Goal: Task Accomplishment & Management: Use online tool/utility

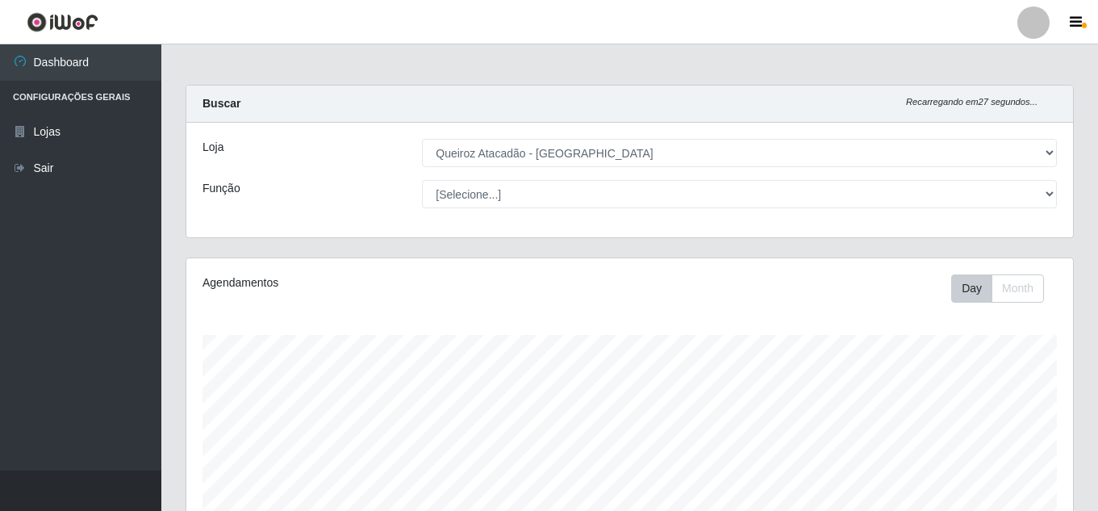
select select "225"
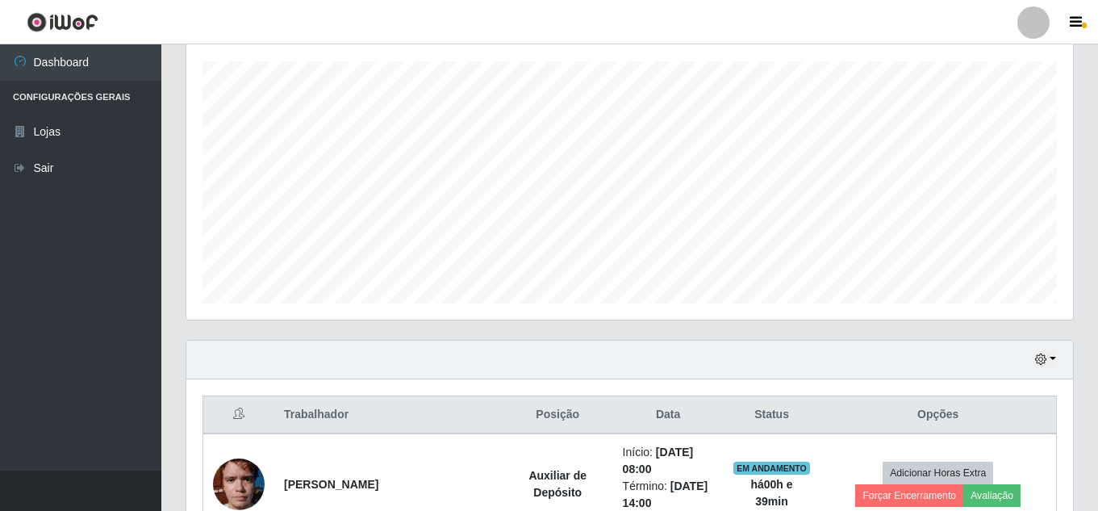
scroll to position [335, 886]
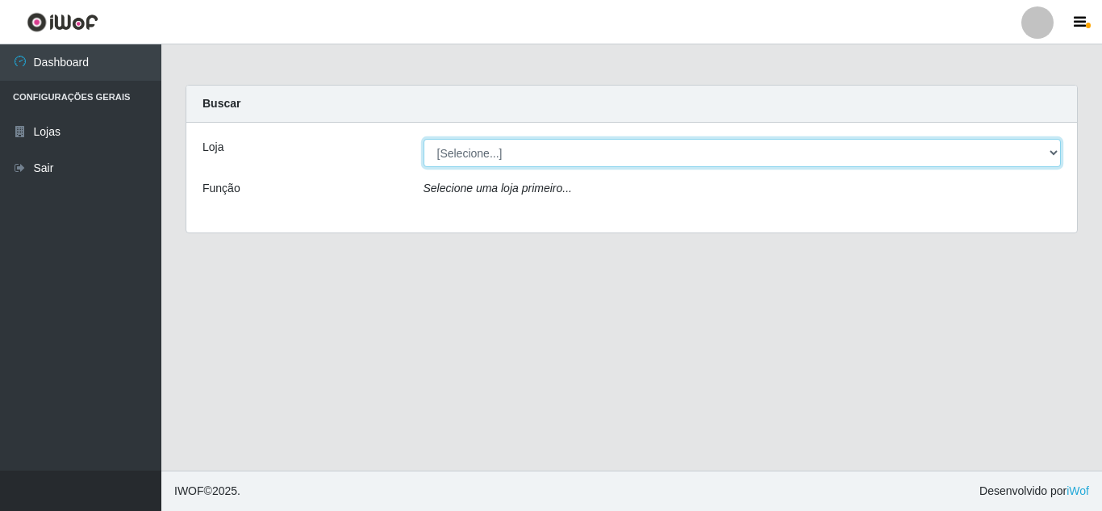
click at [490, 160] on select "[Selecione...] Queiroz Atacadão - Mossoró" at bounding box center [742, 153] width 638 height 28
select select "225"
click at [423, 139] on select "[Selecione...] Queiroz Atacadão - Mossoró" at bounding box center [742, 153] width 638 height 28
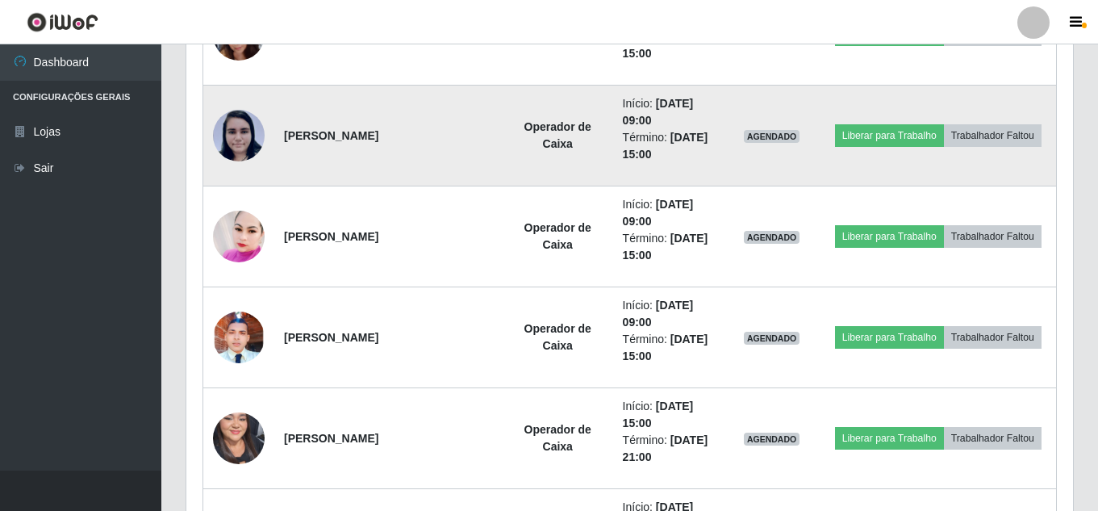
scroll to position [1048, 0]
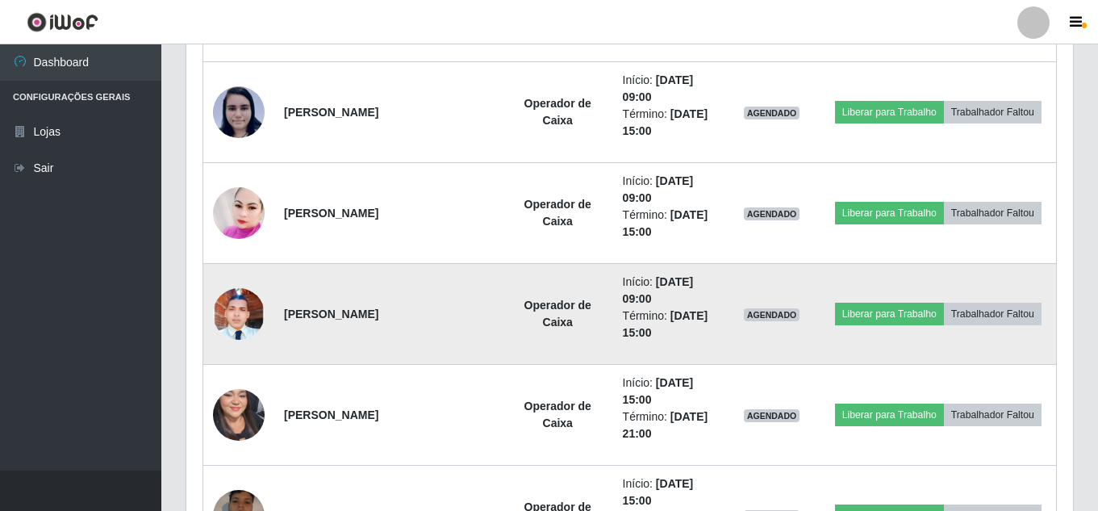
click at [256, 327] on img at bounding box center [239, 313] width 52 height 115
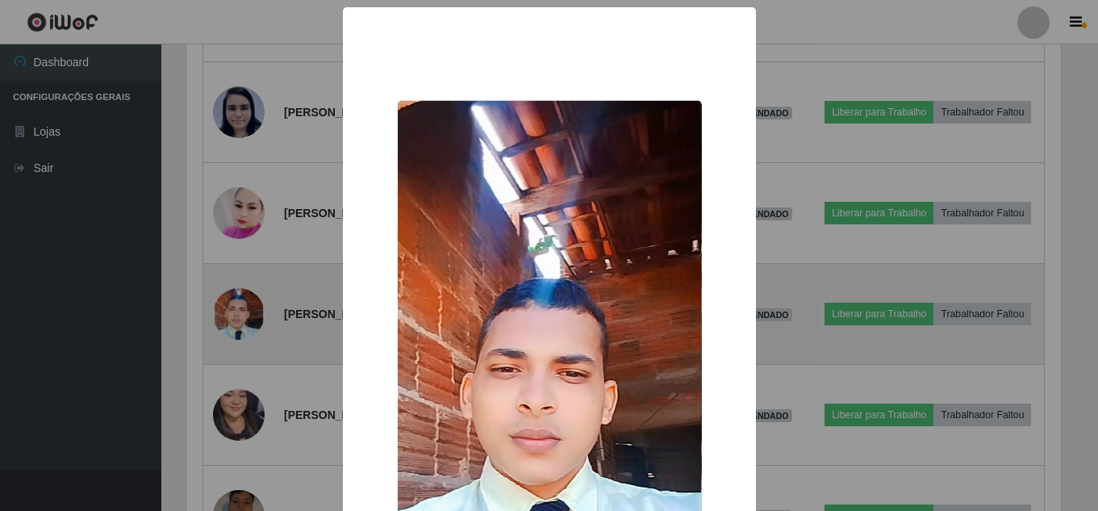
scroll to position [335, 878]
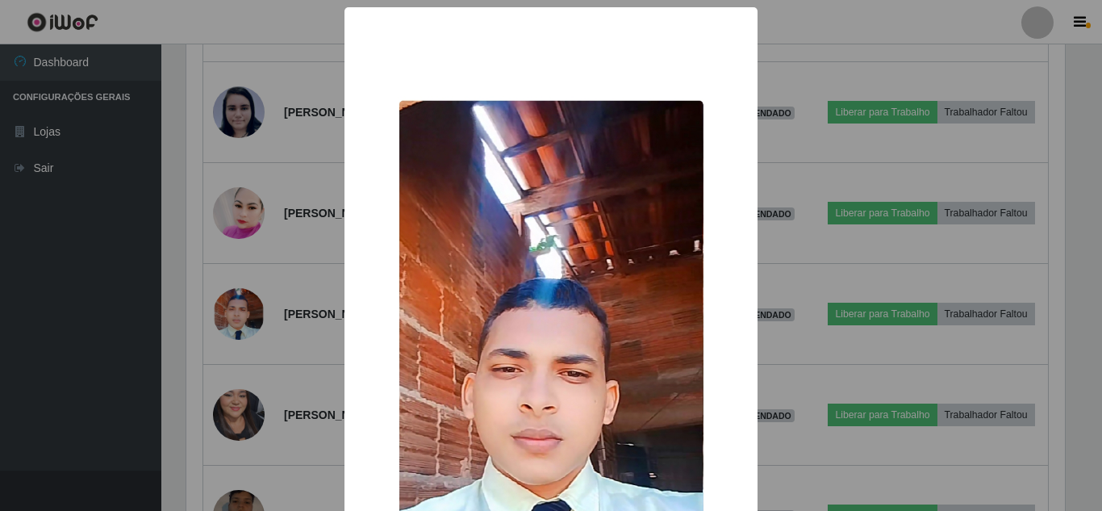
click at [844, 341] on div "× OK Cancel" at bounding box center [551, 255] width 1102 height 511
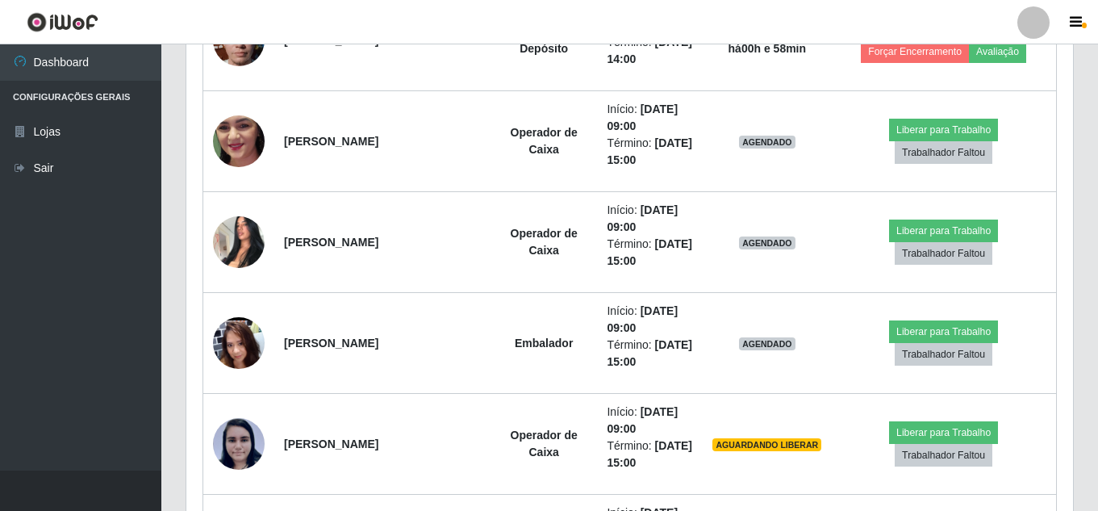
scroll to position [645, 0]
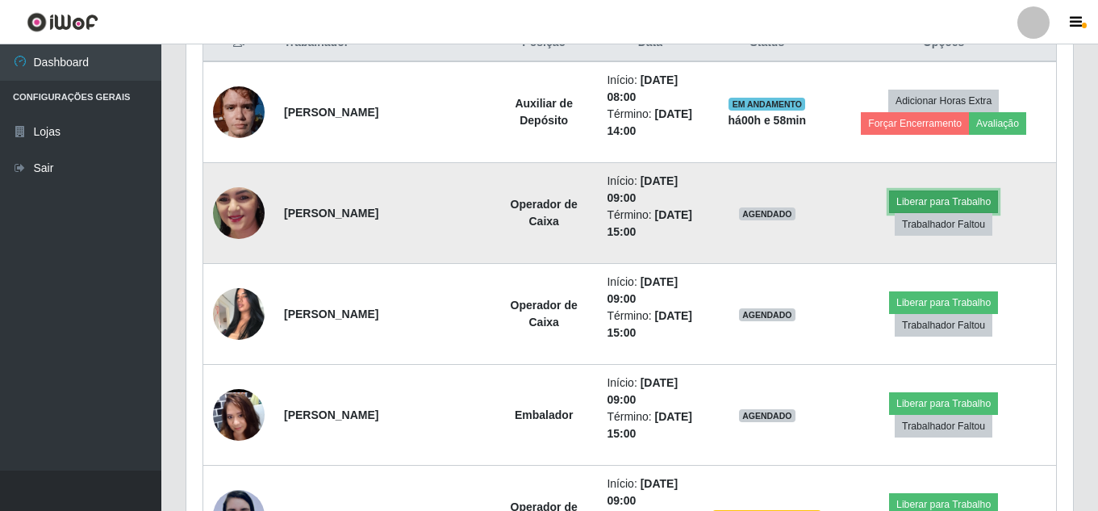
click at [970, 203] on button "Liberar para Trabalho" at bounding box center [943, 201] width 109 height 23
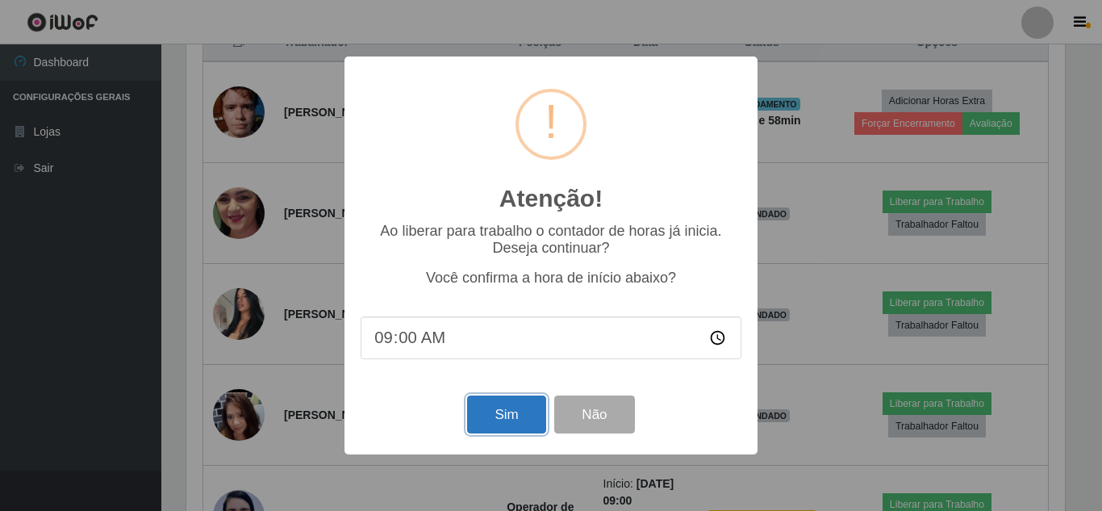
click at [500, 411] on button "Sim" at bounding box center [506, 414] width 78 height 38
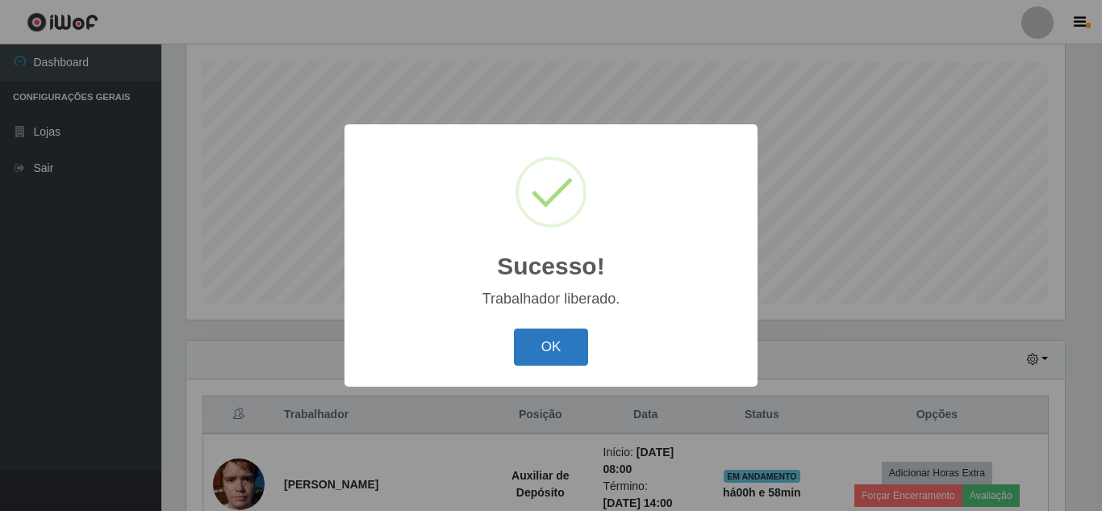
drag, startPoint x: 567, startPoint y: 351, endPoint x: 598, endPoint y: 343, distance: 32.5
click at [567, 350] on button "OK" at bounding box center [551, 347] width 75 height 38
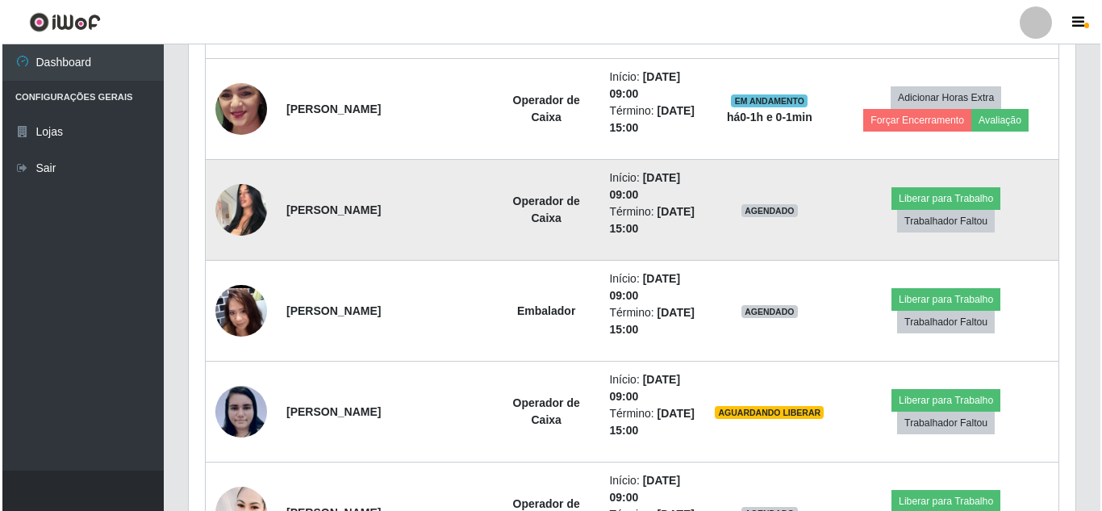
scroll to position [757, 0]
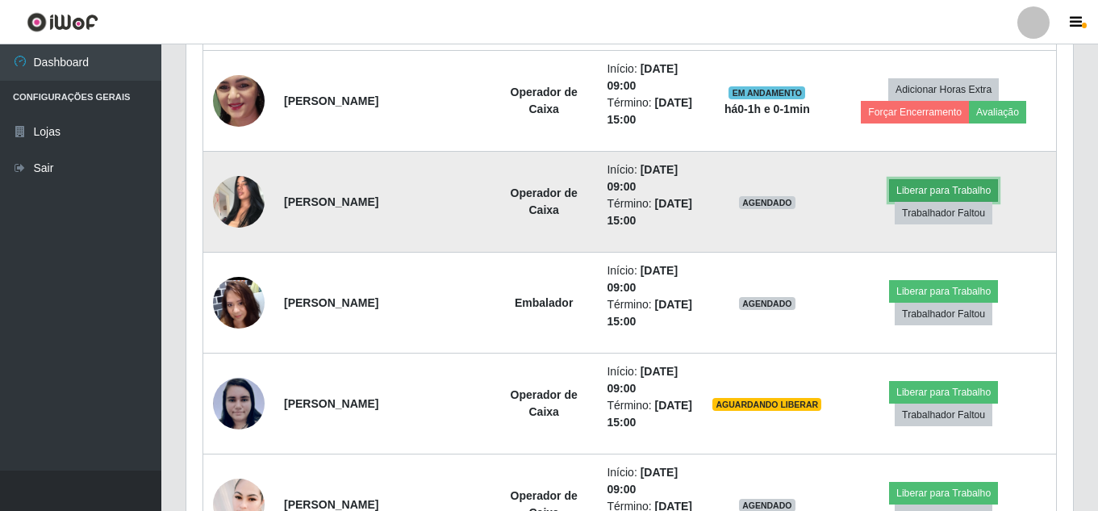
click at [928, 187] on button "Liberar para Trabalho" at bounding box center [943, 190] width 109 height 23
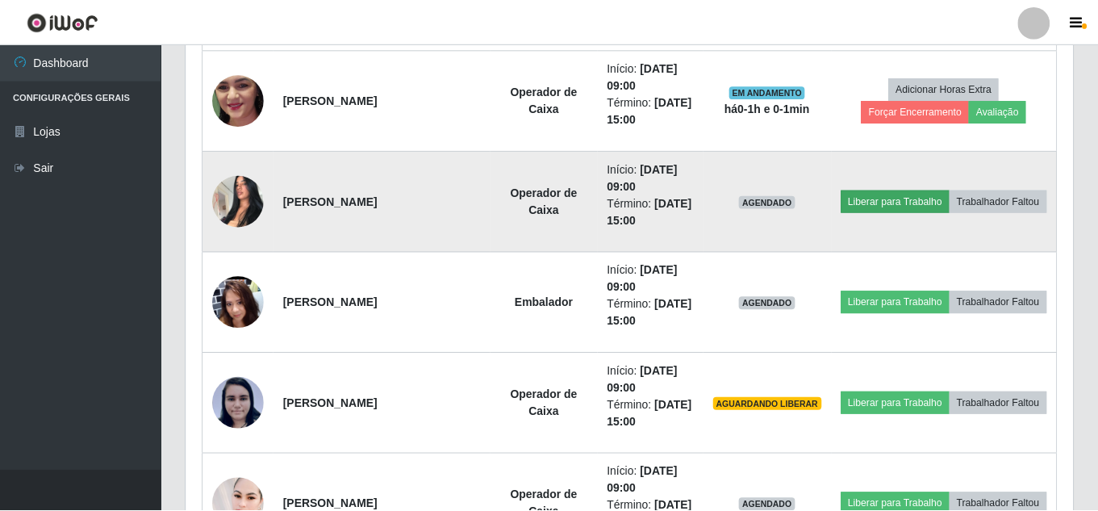
scroll to position [335, 878]
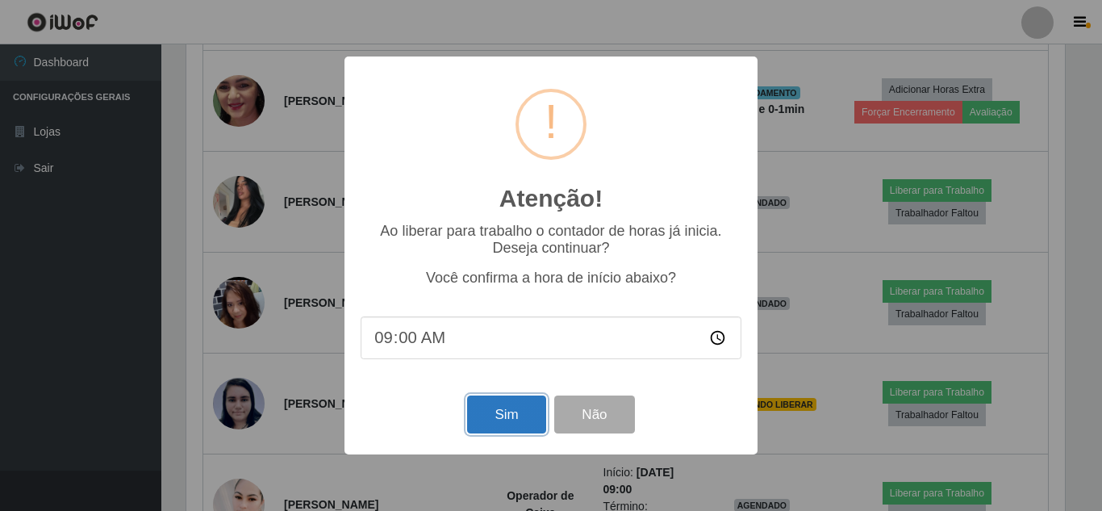
click at [511, 409] on button "Sim" at bounding box center [506, 414] width 78 height 38
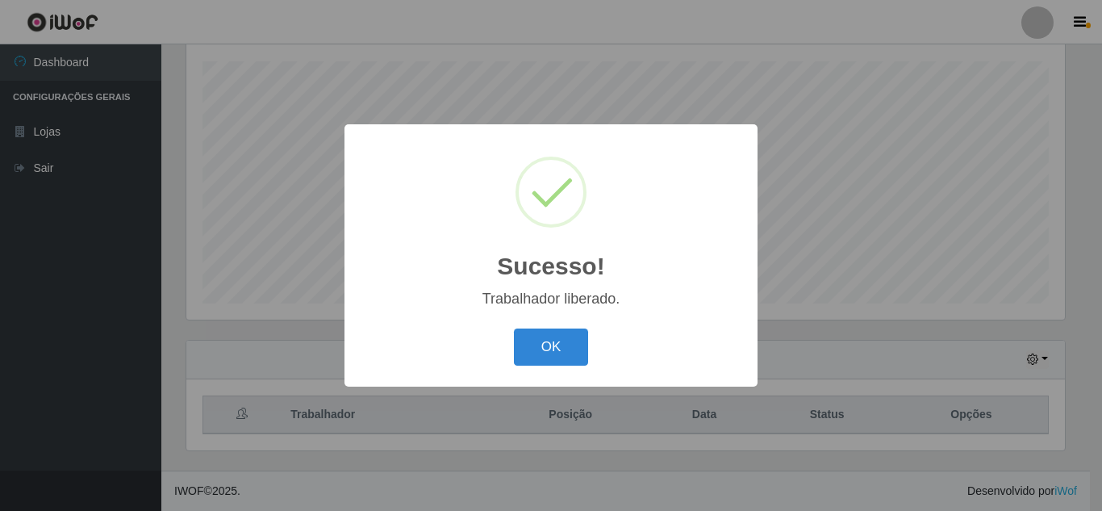
drag, startPoint x: 561, startPoint y: 355, endPoint x: 638, endPoint y: 331, distance: 80.4
click at [566, 352] on button "OK" at bounding box center [551, 347] width 75 height 38
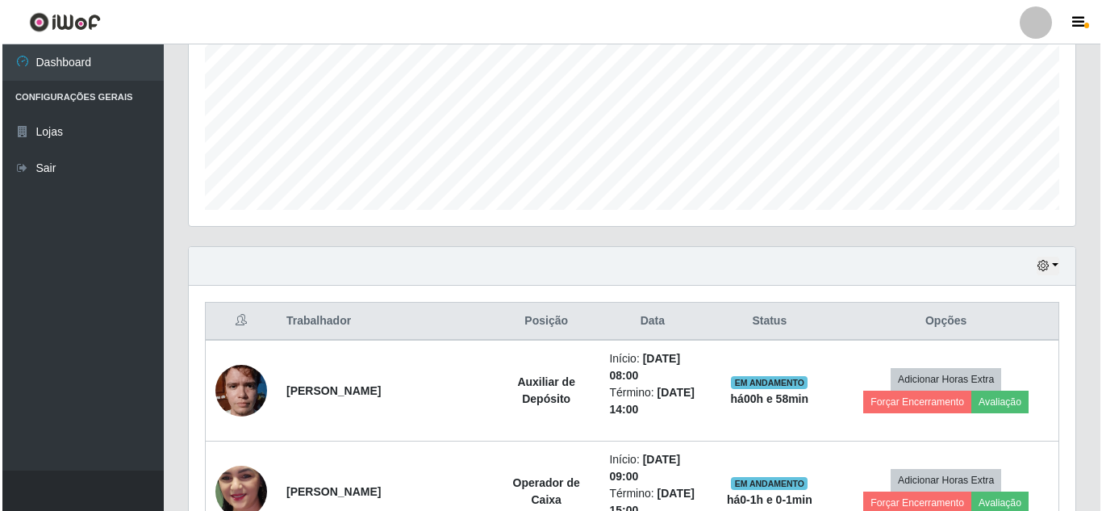
scroll to position [757, 0]
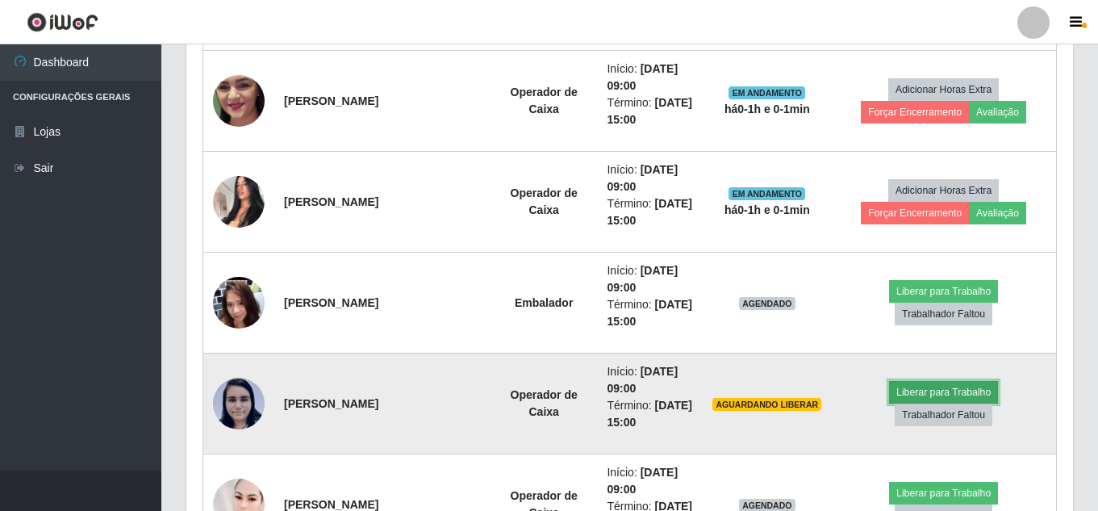
click at [942, 395] on button "Liberar para Trabalho" at bounding box center [943, 392] width 109 height 23
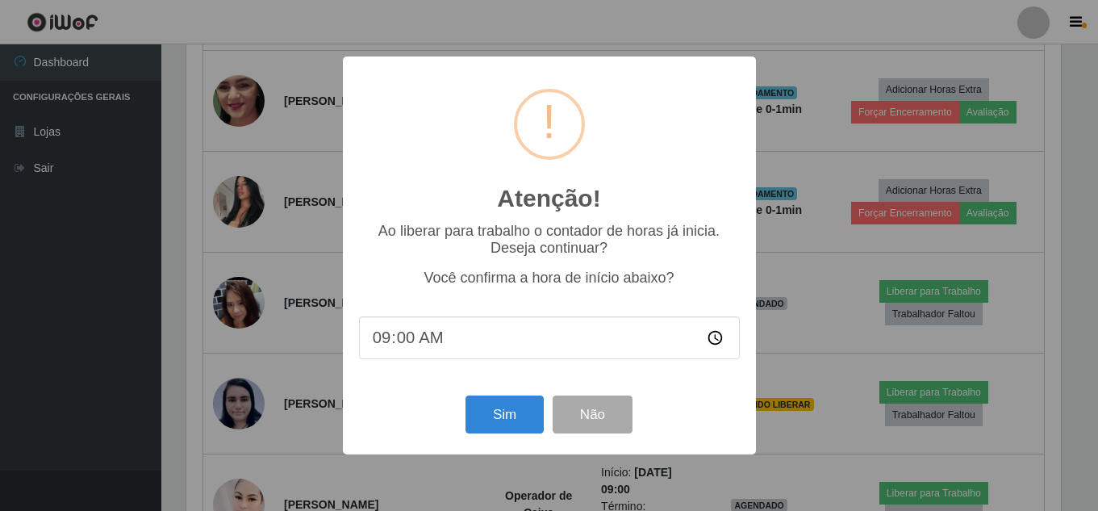
scroll to position [335, 878]
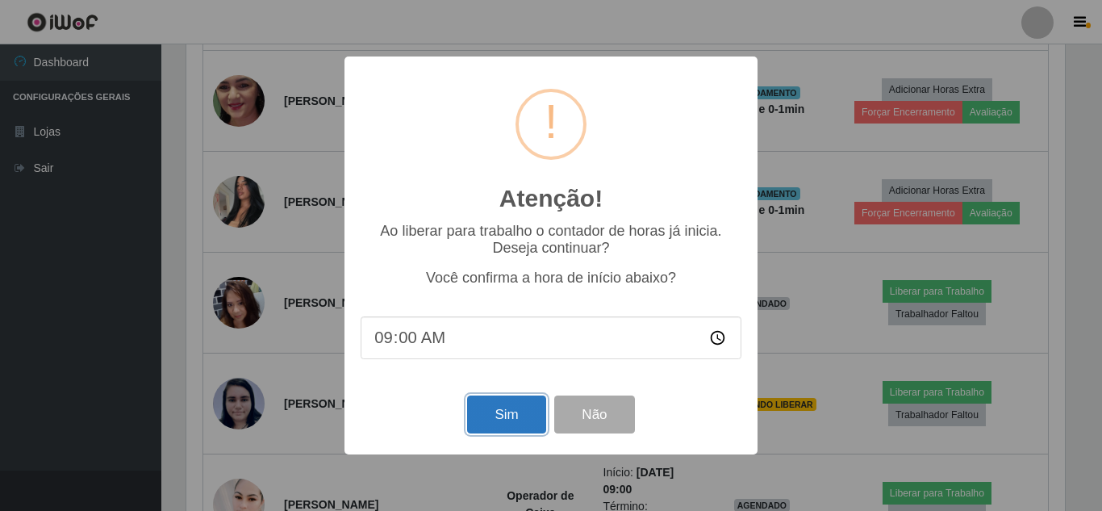
click at [502, 419] on button "Sim" at bounding box center [506, 414] width 78 height 38
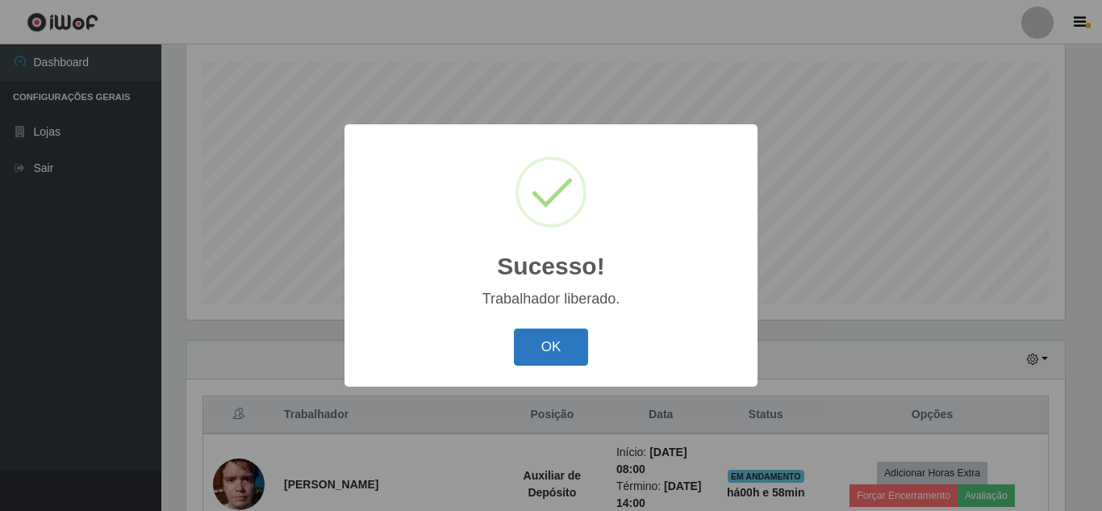
click at [548, 351] on button "OK" at bounding box center [551, 347] width 75 height 38
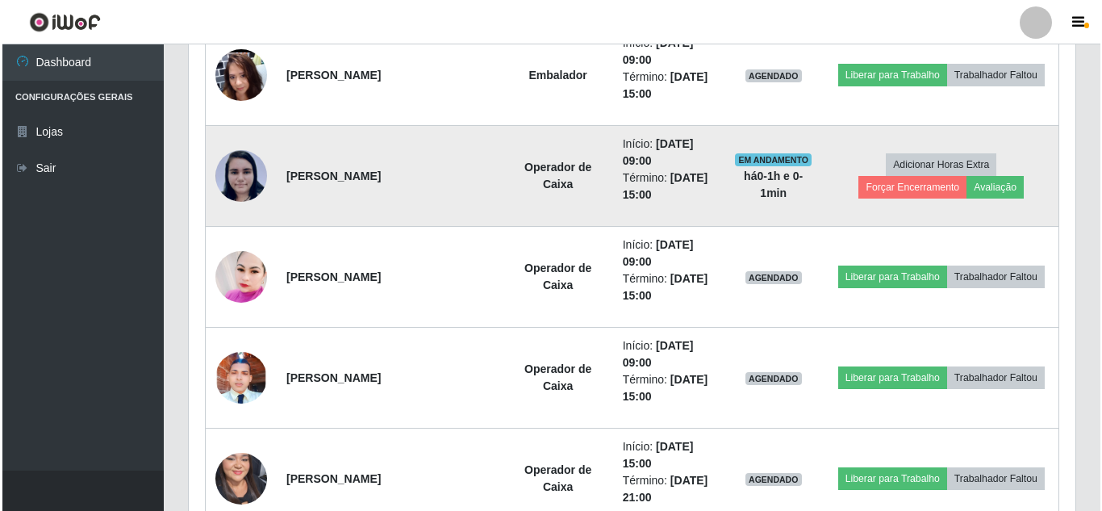
scroll to position [0, 0]
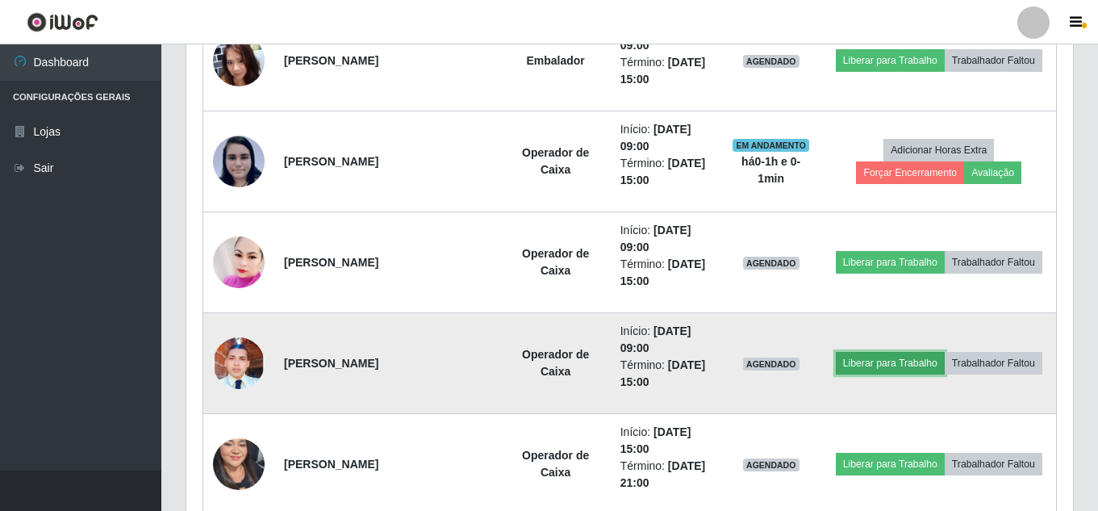
click at [926, 353] on button "Liberar para Trabalho" at bounding box center [890, 363] width 109 height 23
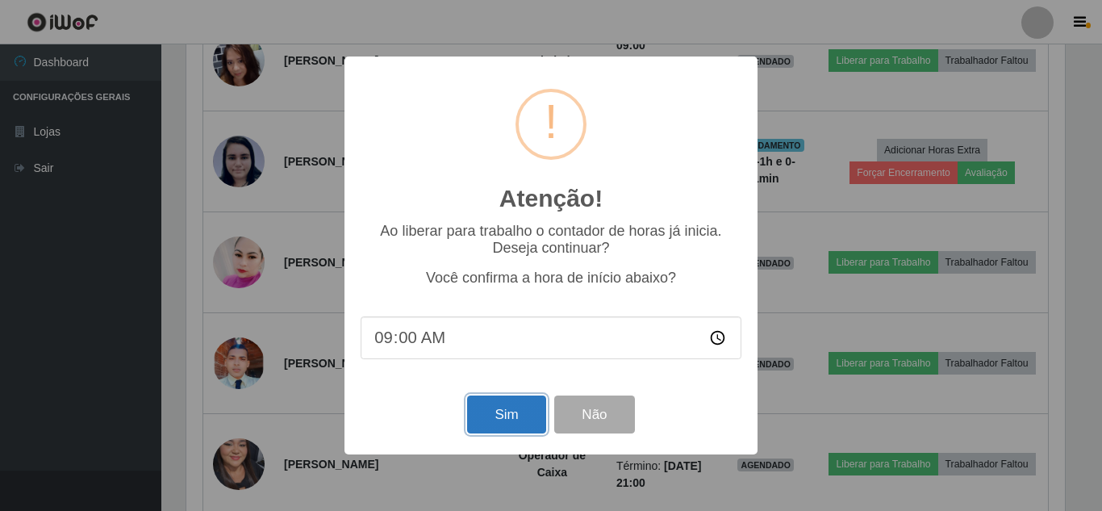
click at [526, 416] on button "Sim" at bounding box center [506, 414] width 78 height 38
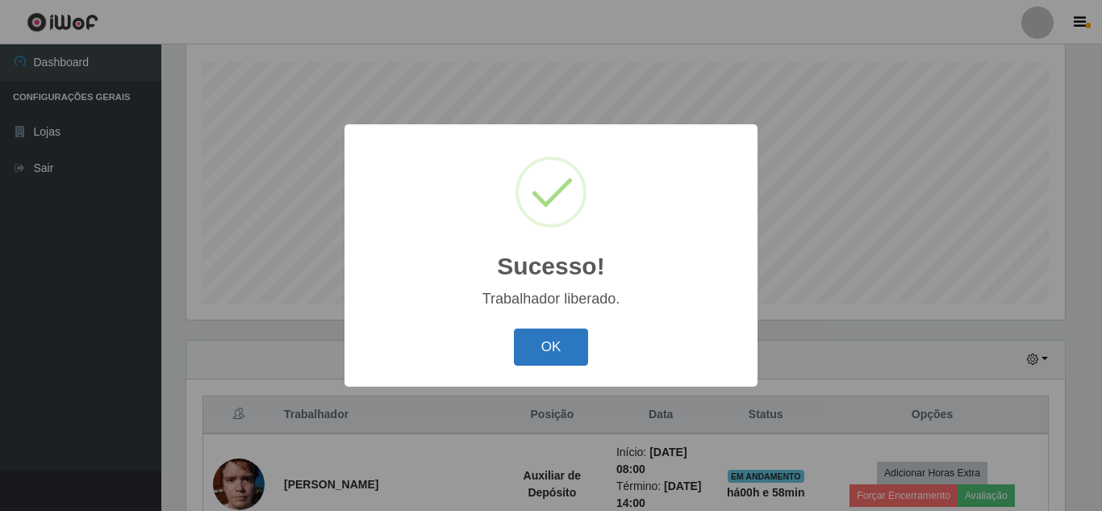
click at [558, 348] on button "OK" at bounding box center [551, 347] width 75 height 38
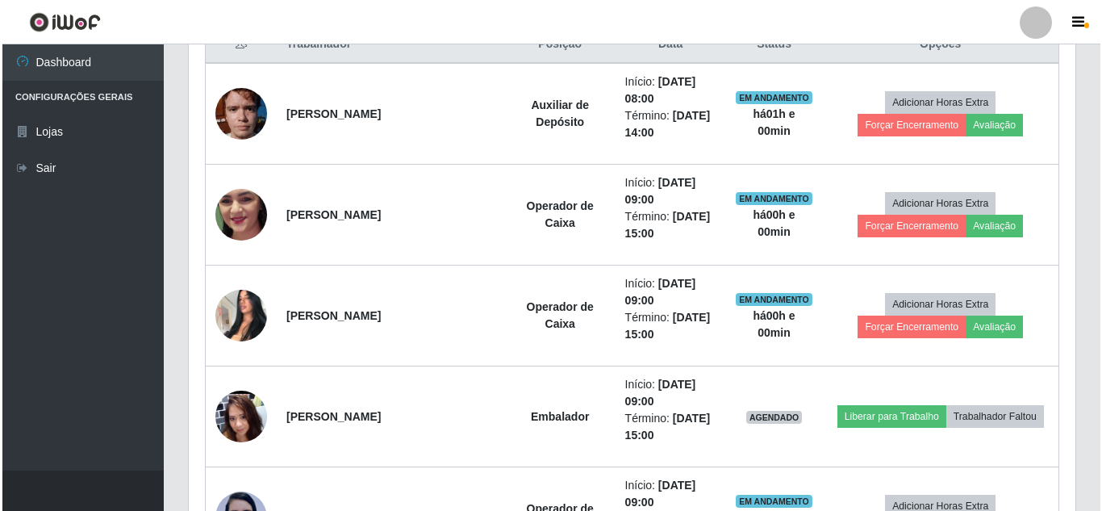
scroll to position [757, 0]
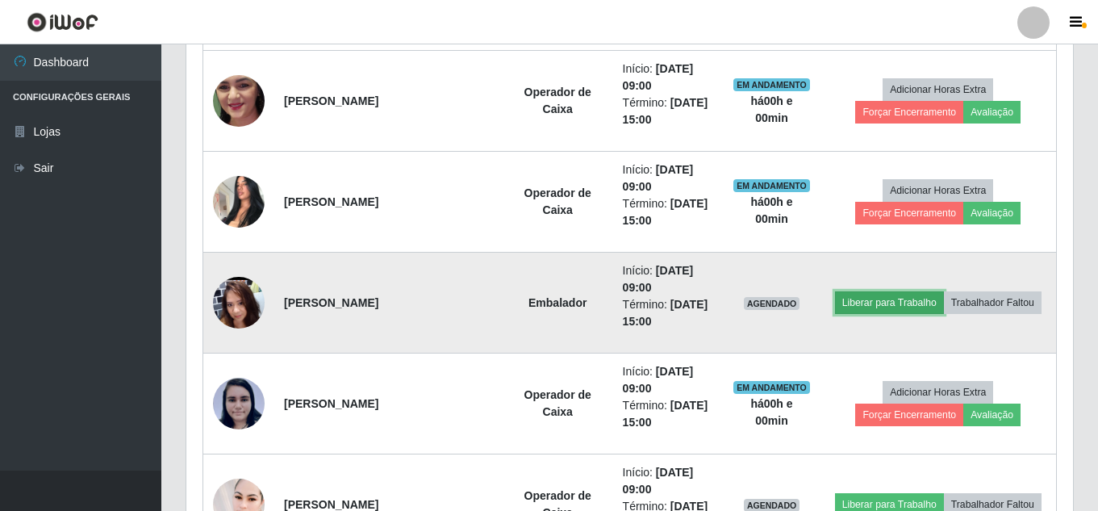
click at [943, 291] on button "Liberar para Trabalho" at bounding box center [889, 302] width 109 height 23
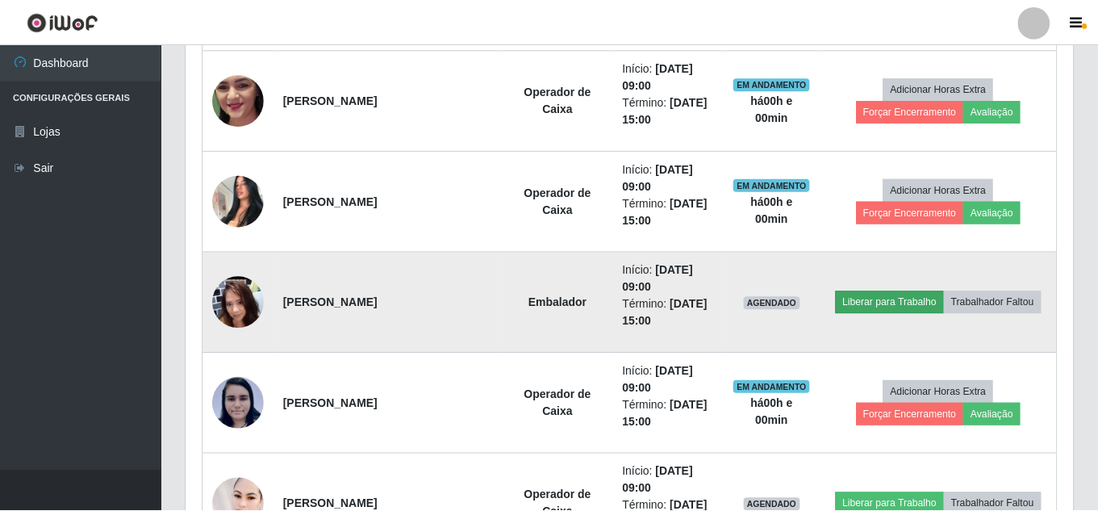
scroll to position [335, 878]
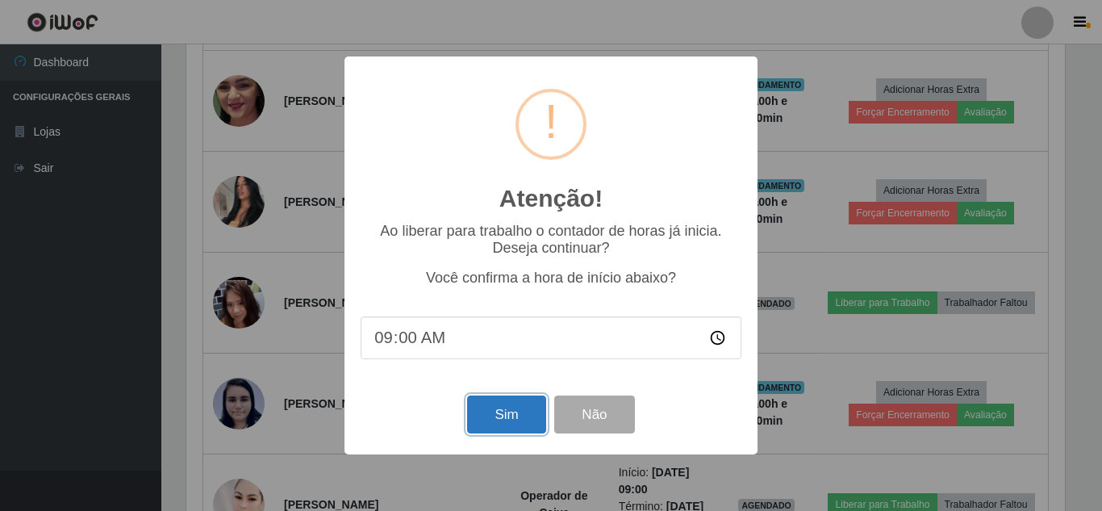
click at [522, 422] on button "Sim" at bounding box center [506, 414] width 78 height 38
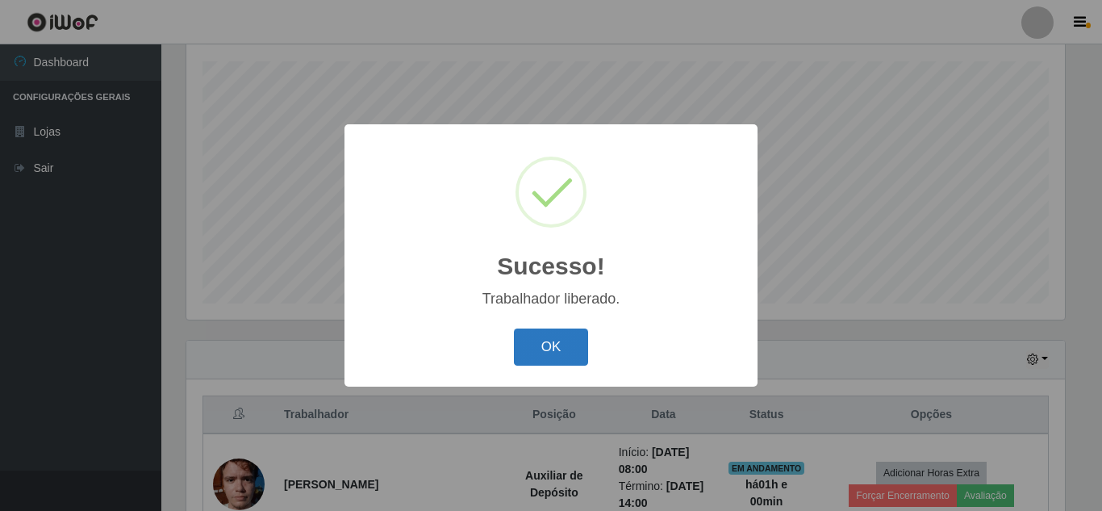
click at [552, 358] on button "OK" at bounding box center [551, 347] width 75 height 38
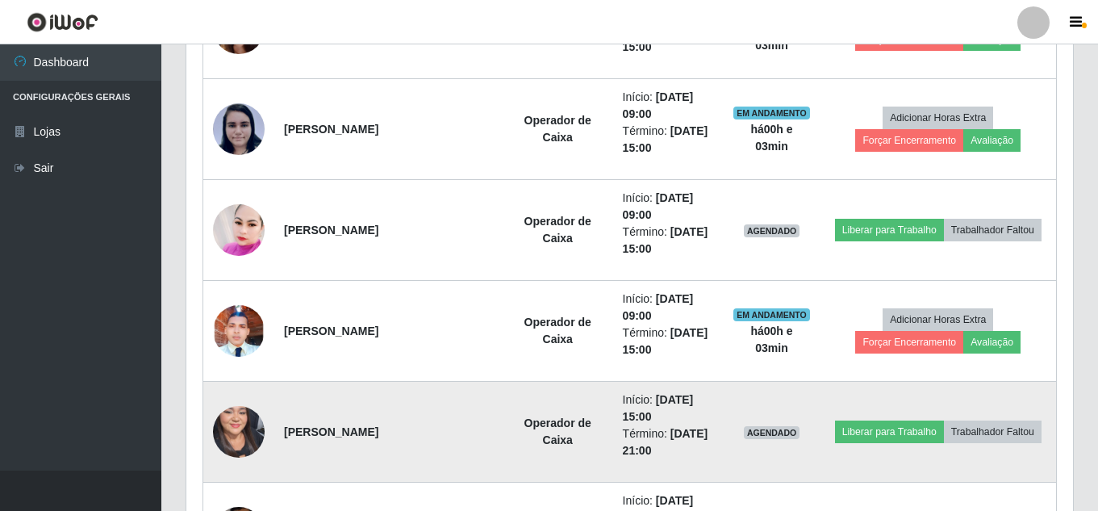
scroll to position [999, 0]
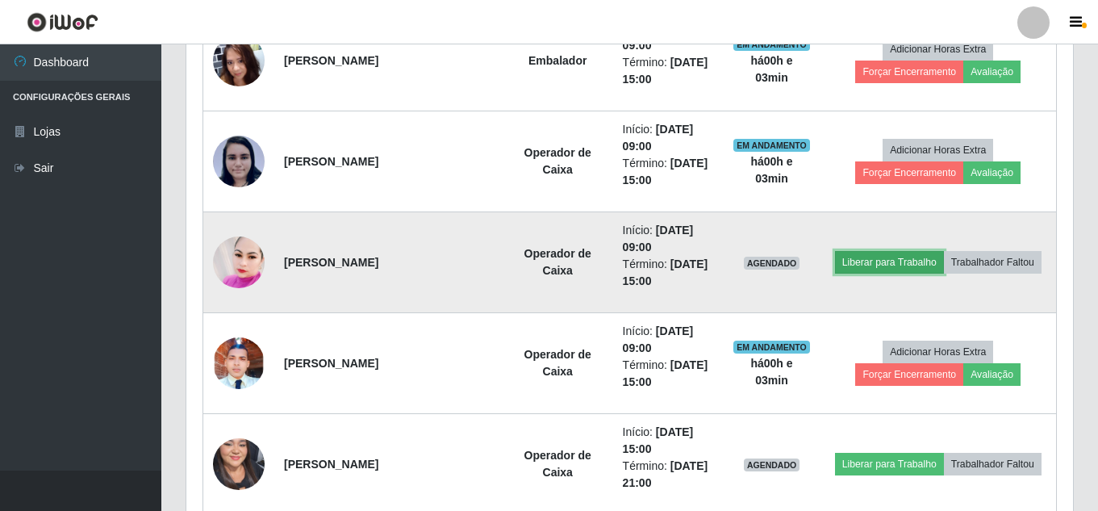
click at [944, 253] on button "Liberar para Trabalho" at bounding box center [889, 262] width 109 height 23
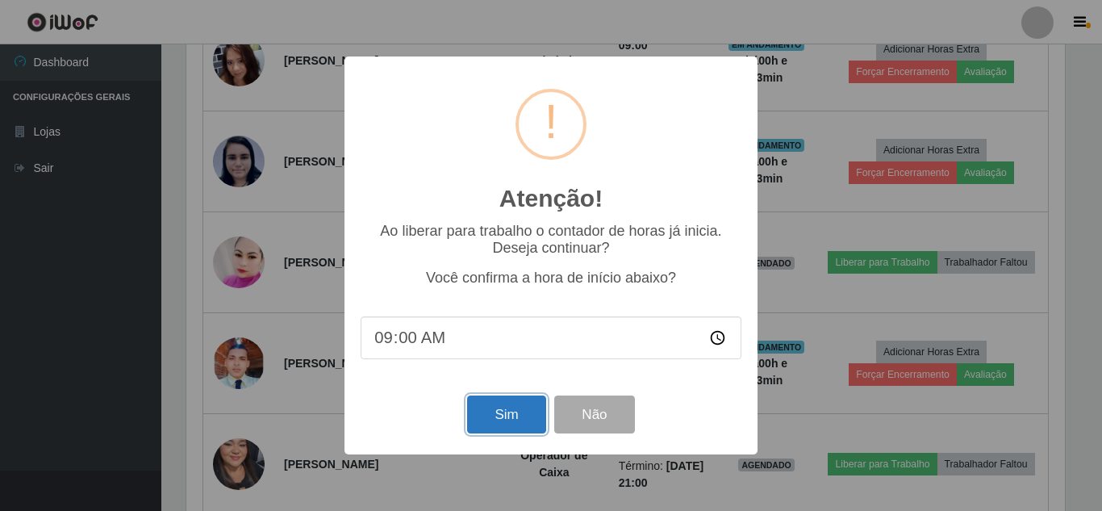
click at [502, 411] on button "Sim" at bounding box center [506, 414] width 78 height 38
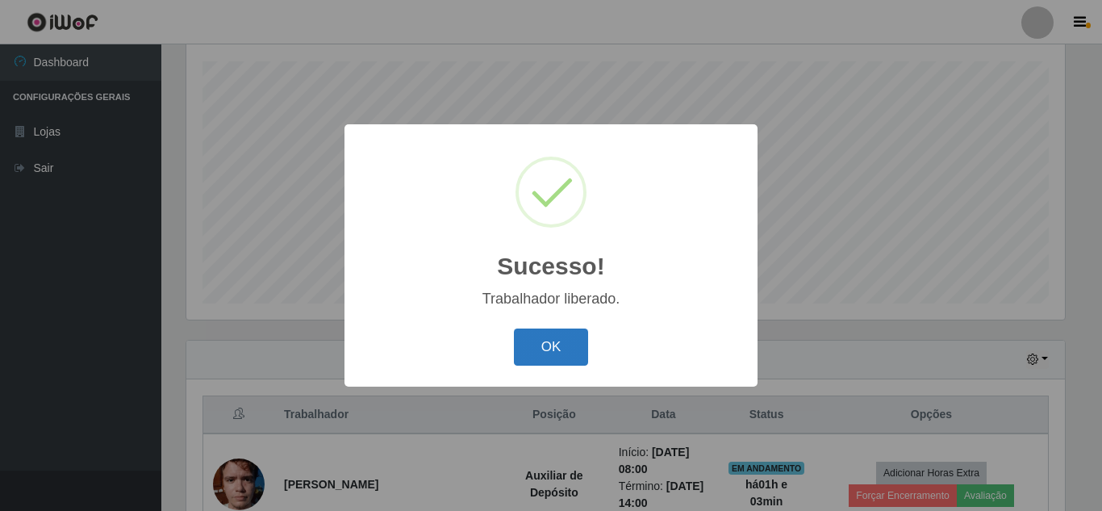
click at [544, 344] on button "OK" at bounding box center [551, 347] width 75 height 38
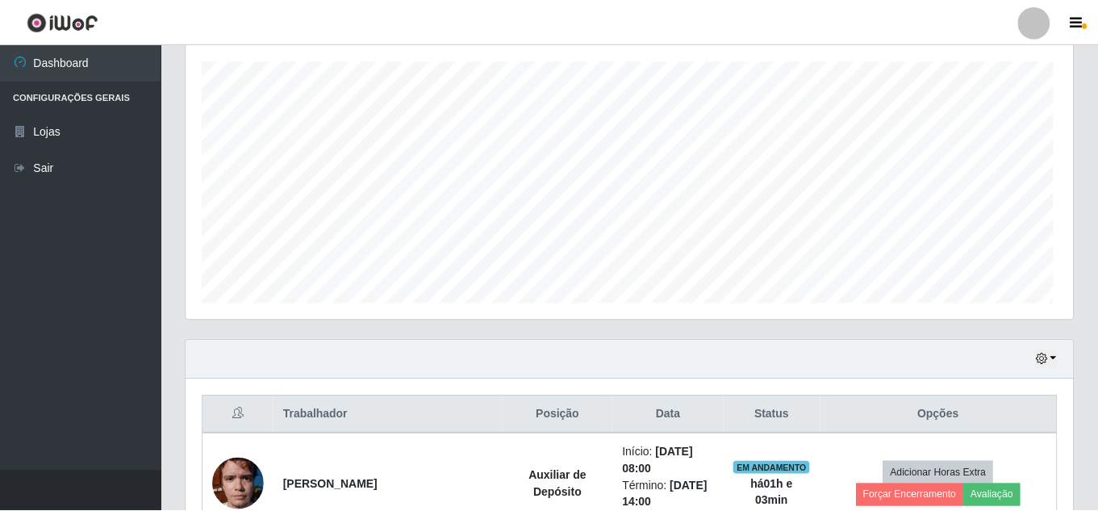
scroll to position [335, 886]
